Goal: Information Seeking & Learning: Learn about a topic

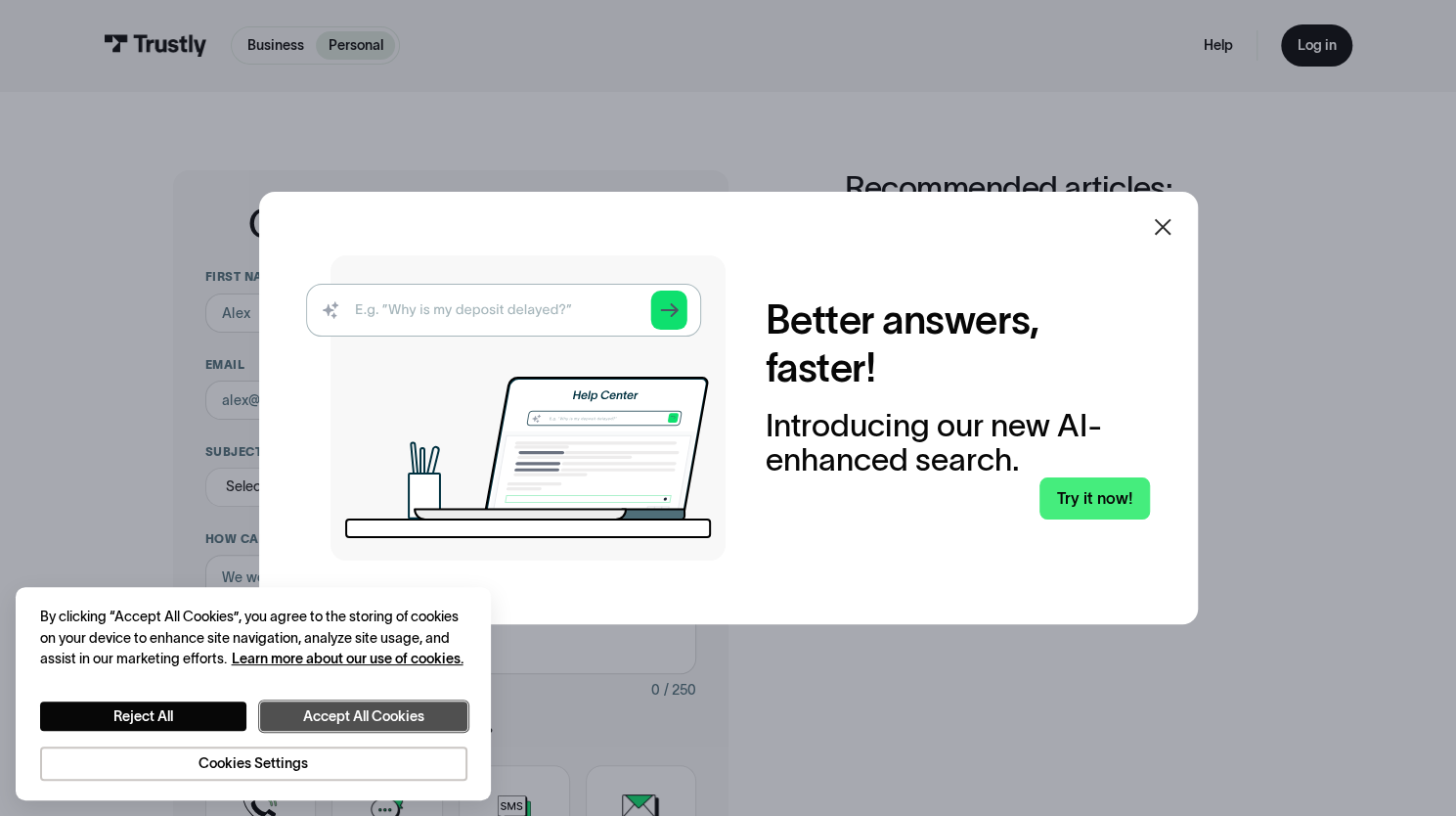
click at [380, 720] on button "Accept All Cookies" at bounding box center [364, 716] width 207 height 29
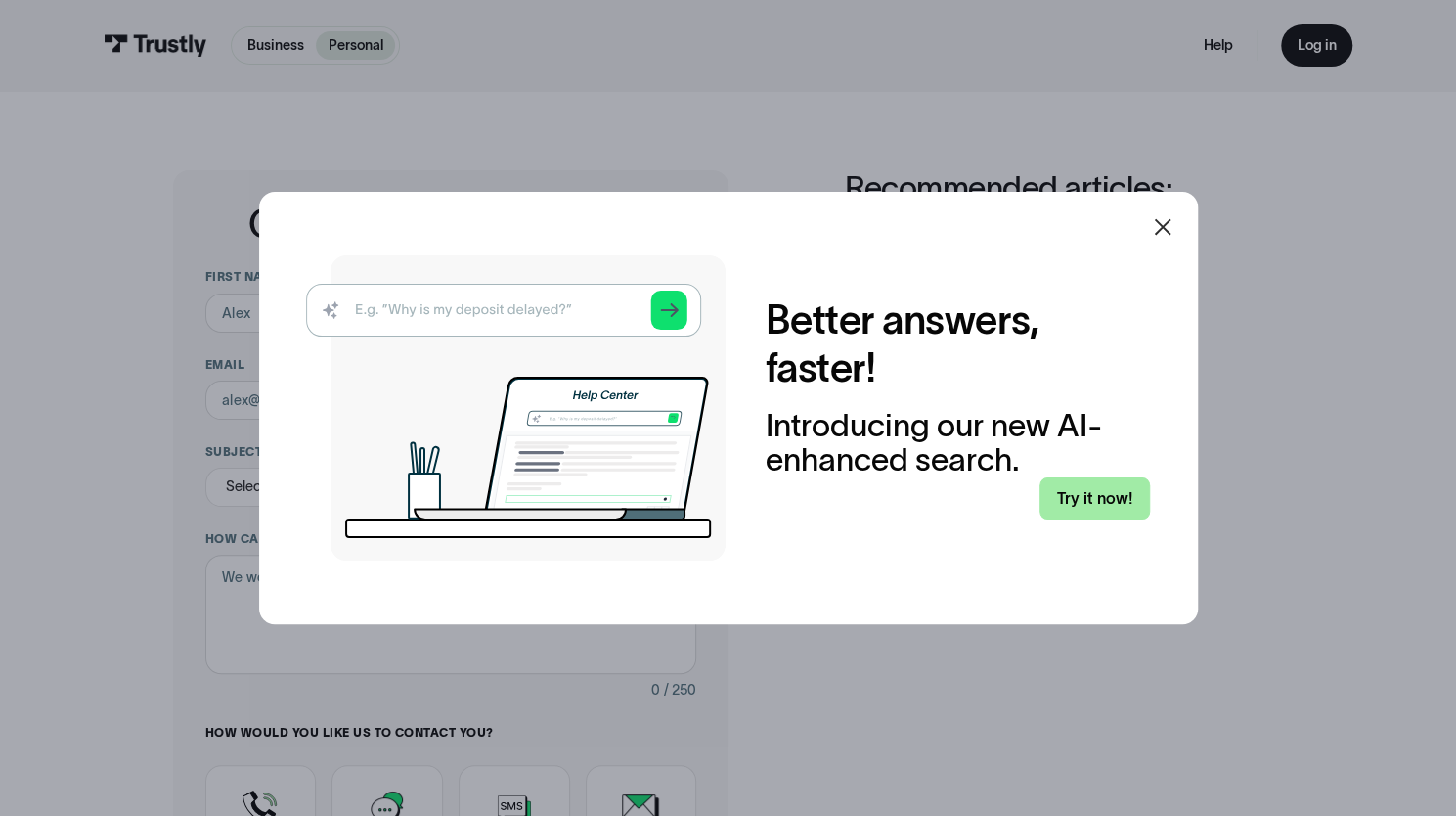
click at [1106, 501] on link "Try it now!" at bounding box center [1094, 498] width 110 height 41
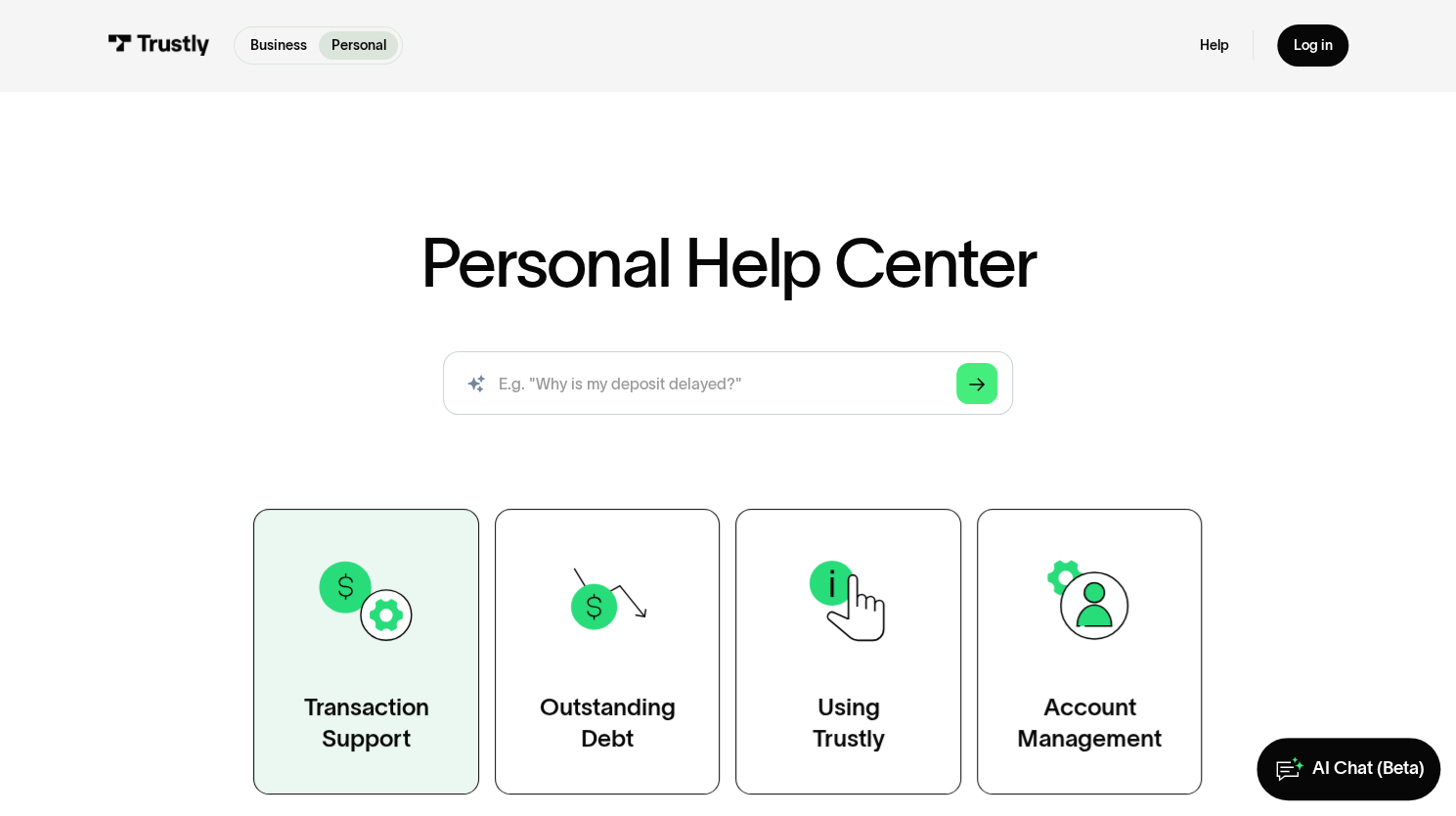
click at [369, 704] on div "Transaction Support" at bounding box center [367, 723] width 125 height 63
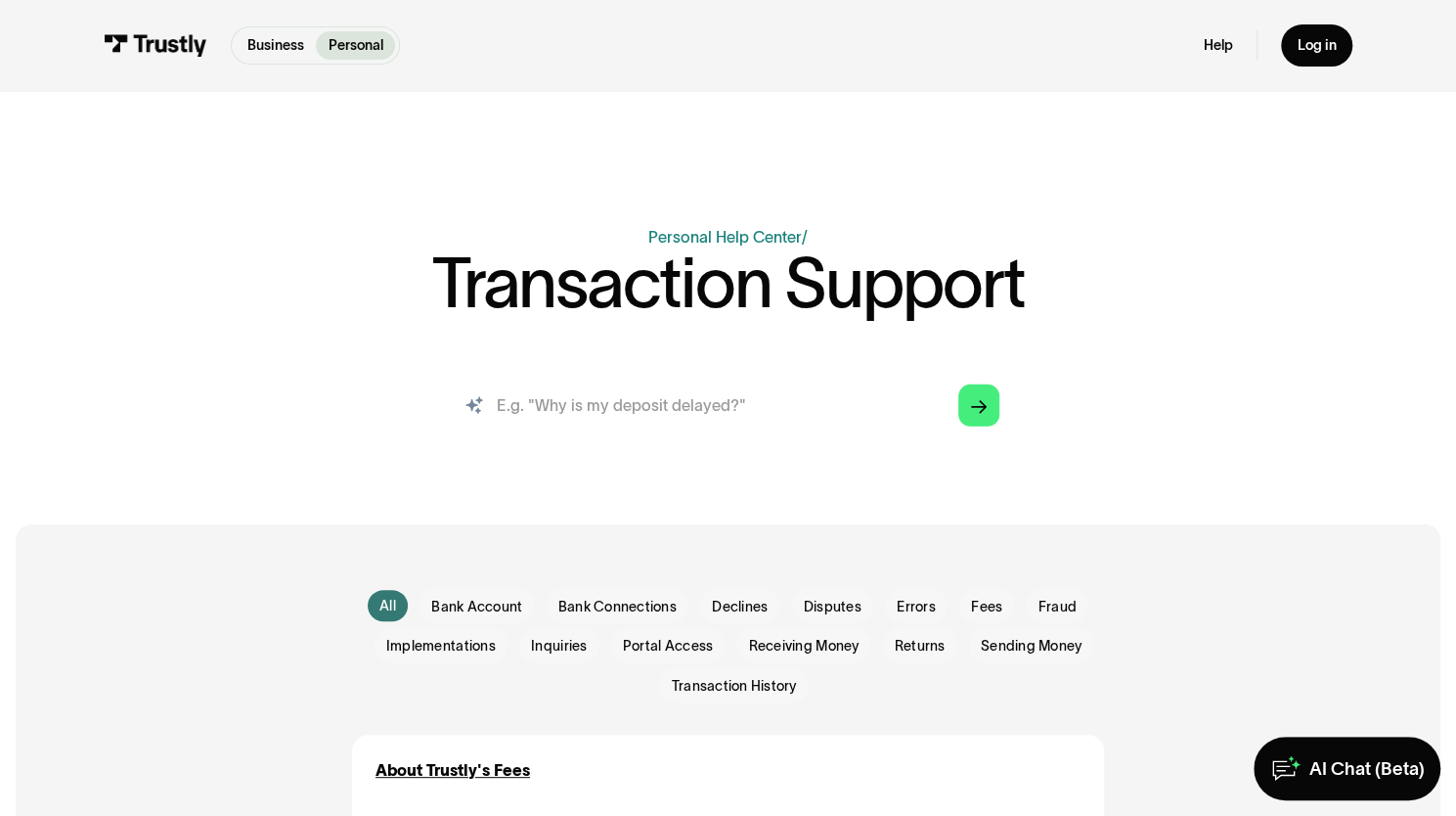
click at [604, 405] on input "search" at bounding box center [728, 405] width 574 height 64
click at [1336, 39] on div "Log in" at bounding box center [1316, 45] width 39 height 18
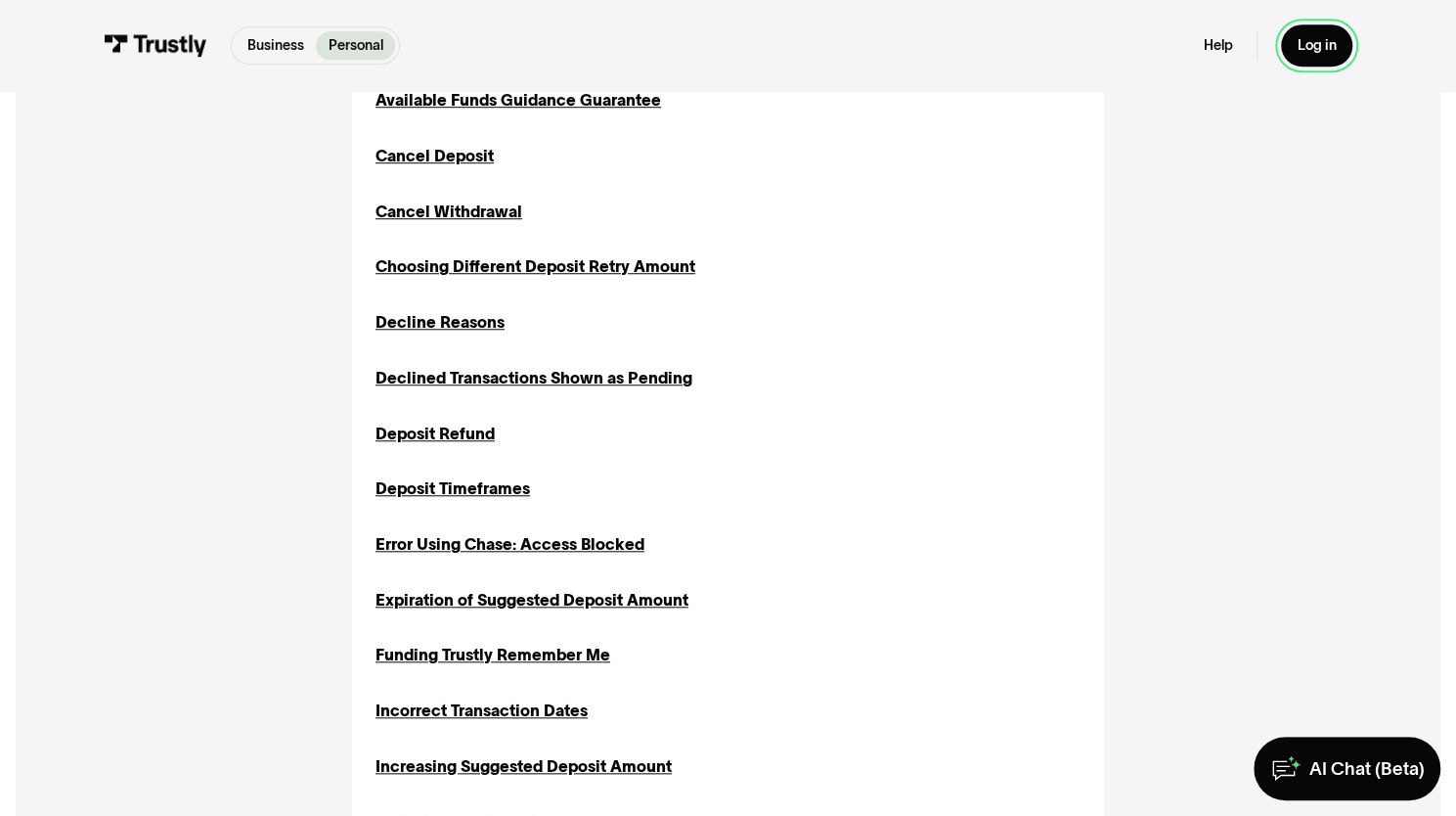
scroll to position [782, 0]
click at [465, 327] on div "Decline Reasons" at bounding box center [440, 321] width 129 height 23
